Goal: Navigation & Orientation: Find specific page/section

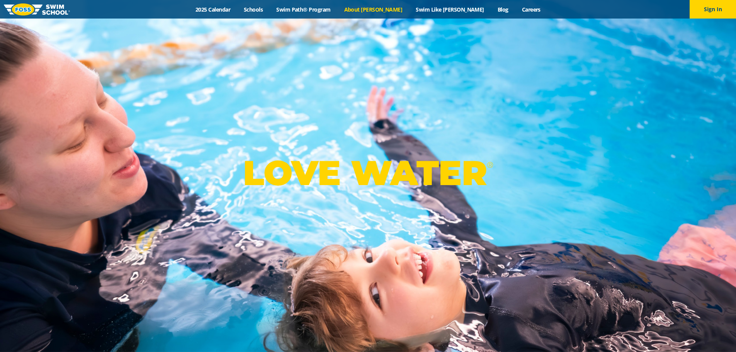
click at [385, 9] on link "About [PERSON_NAME]" at bounding box center [373, 9] width 72 height 7
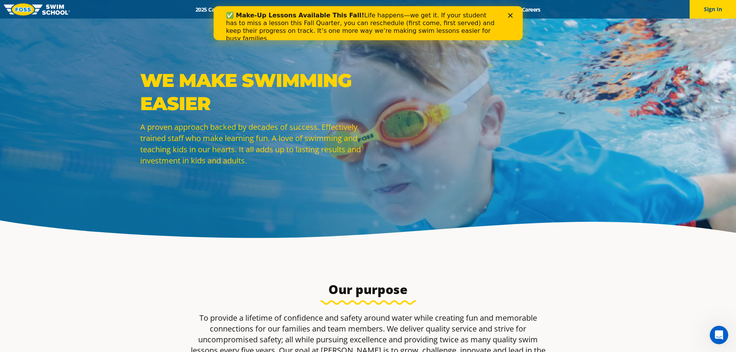
click at [512, 15] on div "Close" at bounding box center [512, 15] width 8 height 5
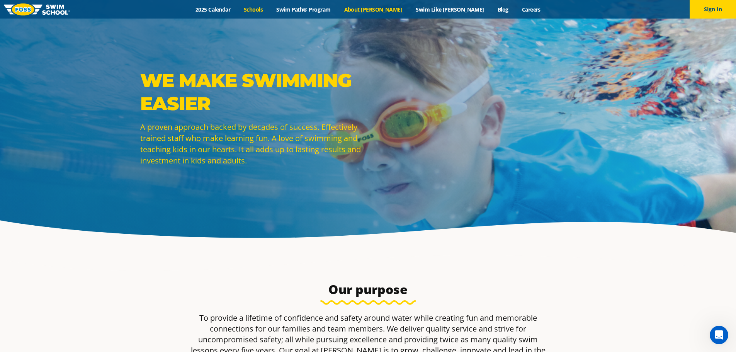
click at [270, 9] on link "Schools" at bounding box center [253, 9] width 32 height 7
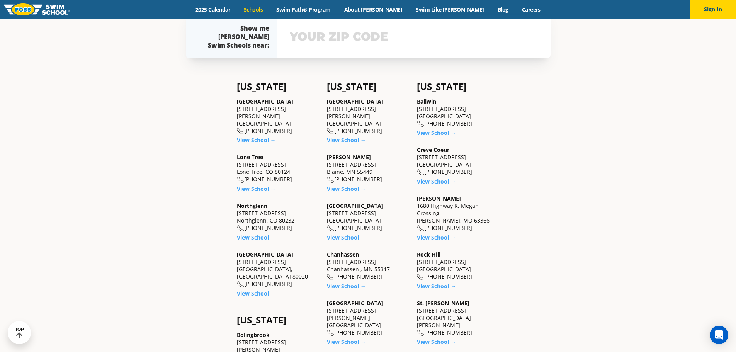
scroll to position [232, 0]
